Goal: Task Accomplishment & Management: Use online tool/utility

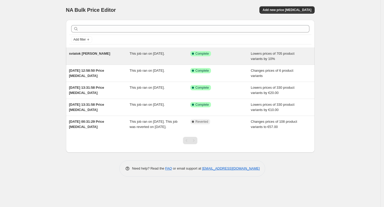
click at [263, 60] on span "Lowers prices of 705 product variants by 10%" at bounding box center [273, 56] width 44 height 9
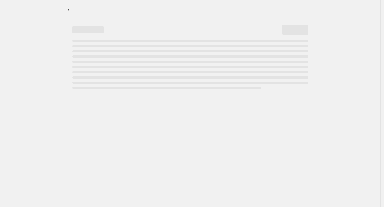
select select "percentage"
select select "no_change"
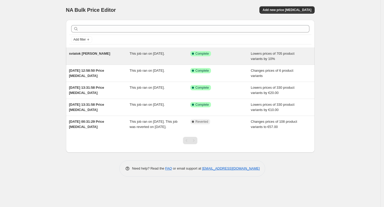
click at [255, 56] on div "Lowers prices of 705 product variants by 10%" at bounding box center [281, 56] width 61 height 10
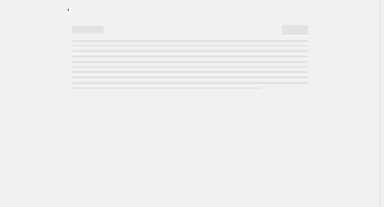
select select "percentage"
select select "no_change"
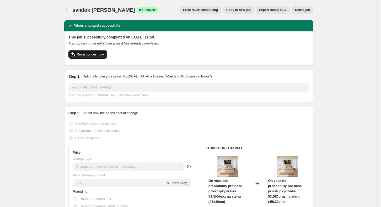
click at [99, 54] on span "Revert prices now" at bounding box center [90, 54] width 27 height 4
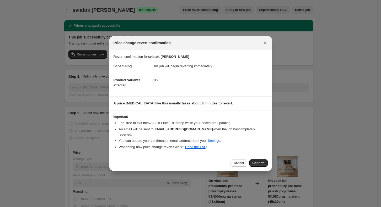
click at [237, 162] on span "Cancel" at bounding box center [238, 163] width 10 height 4
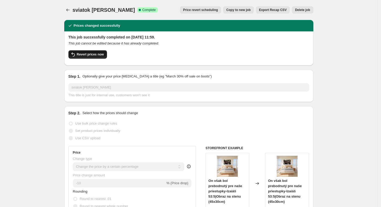
click at [94, 58] on button "Revert prices now" at bounding box center [87, 54] width 39 height 8
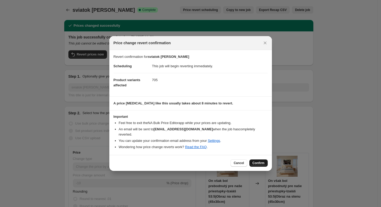
click at [257, 160] on button "Confirm" at bounding box center [258, 163] width 18 height 7
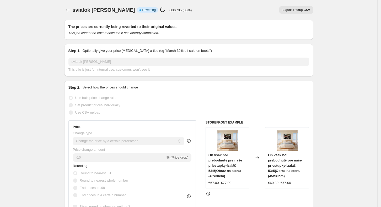
select select "percentage"
select select "no_change"
